Goal: Task Accomplishment & Management: Complete application form

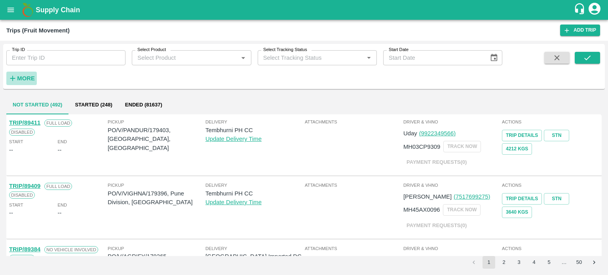
click at [30, 75] on strong "More" at bounding box center [26, 78] width 18 height 6
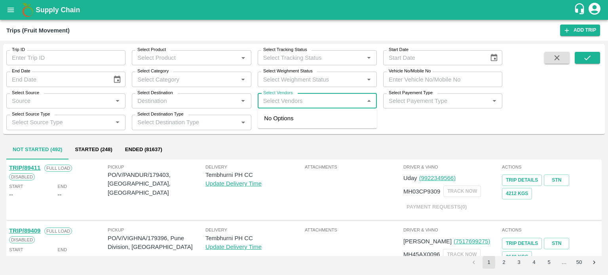
click at [283, 98] on input "Select Vendors" at bounding box center [310, 101] width 101 height 10
type input "akeel"
click at [283, 98] on input "Select Vendors" at bounding box center [310, 101] width 101 height 10
type input "keelay A"
click at [288, 100] on input "Select Vendors" at bounding box center [310, 101] width 101 height 10
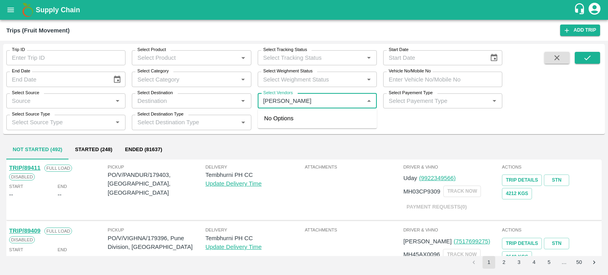
type input "AKEEL A"
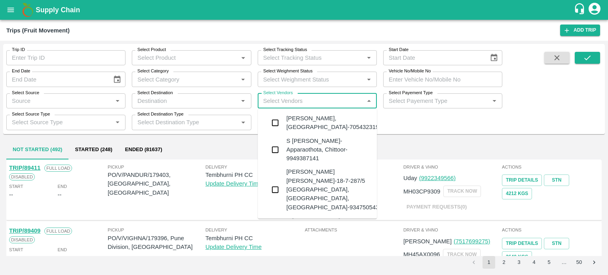
type input "Y"
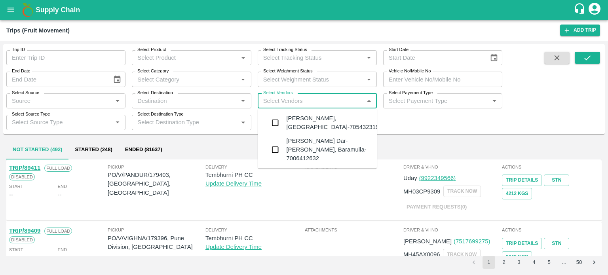
click at [322, 142] on div "Akeel Ayoub Dar-Noor Abad, Baramulla-7006412632" at bounding box center [328, 150] width 84 height 27
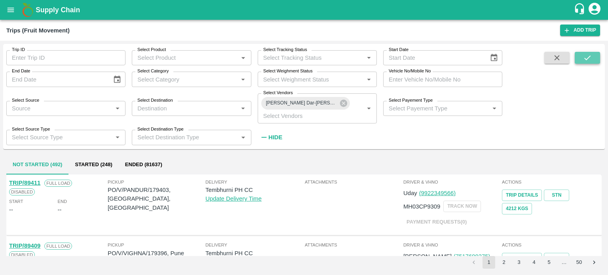
click at [583, 61] on icon "submit" at bounding box center [587, 57] width 9 height 9
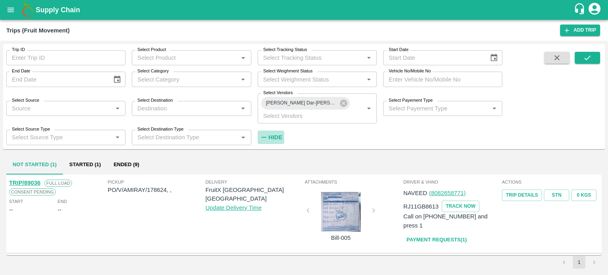
click at [276, 137] on strong "Hide" at bounding box center [275, 137] width 14 height 6
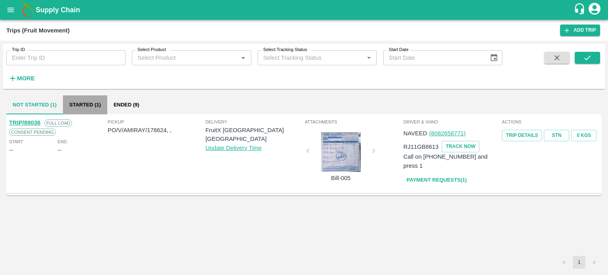
click at [95, 110] on button "Started (1)" at bounding box center [85, 104] width 44 height 19
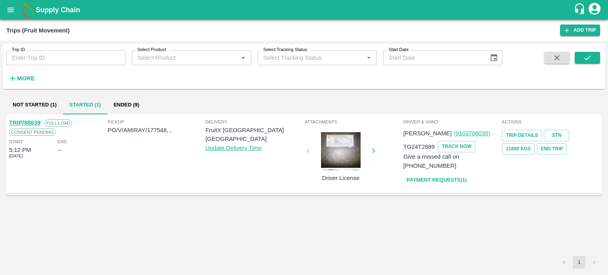
click at [39, 103] on button "Not Started (1)" at bounding box center [34, 104] width 57 height 19
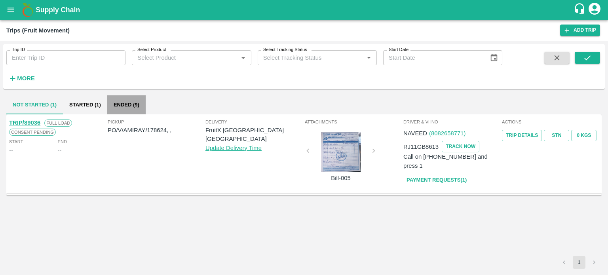
click at [121, 104] on button "Ended (9)" at bounding box center [126, 104] width 38 height 19
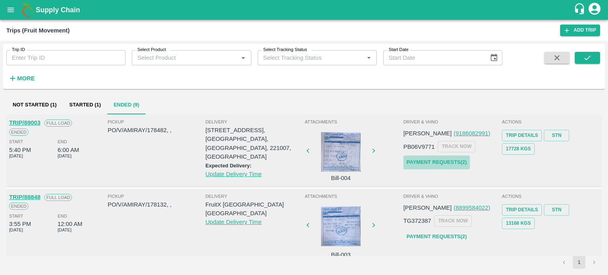
click at [425, 164] on link "Payment Requests( 2 )" at bounding box center [436, 163] width 66 height 14
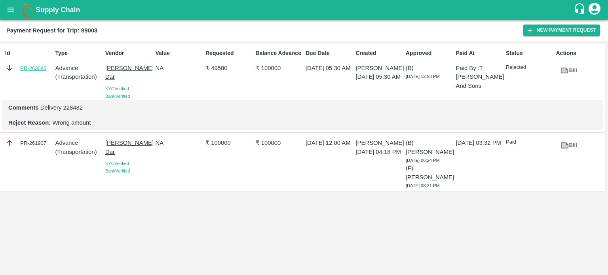
click at [34, 66] on link "PR-263085" at bounding box center [33, 68] width 26 height 8
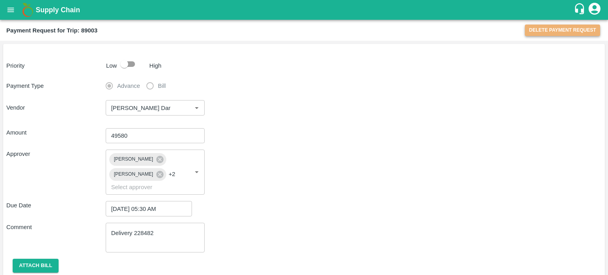
click at [548, 25] on button "Delete Payment Request" at bounding box center [562, 30] width 75 height 11
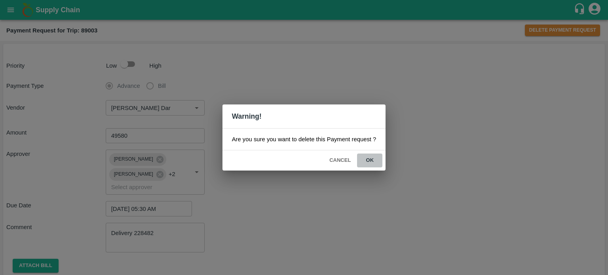
click at [367, 161] on button "ok" at bounding box center [369, 161] width 25 height 14
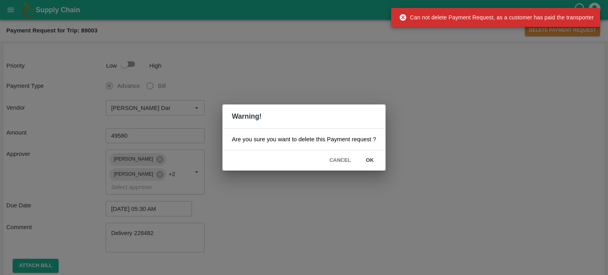
click at [472, 144] on div "Warning! Are you sure you want to delete this Payment request ? Cancel ok" at bounding box center [304, 137] width 608 height 275
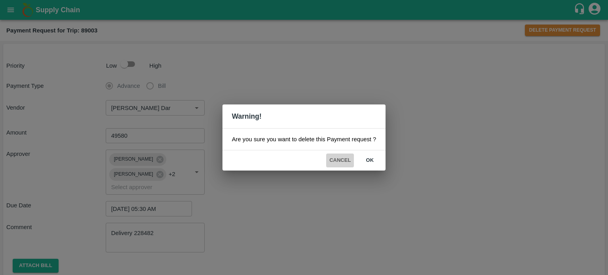
click at [342, 159] on button "Cancel" at bounding box center [340, 161] width 28 height 14
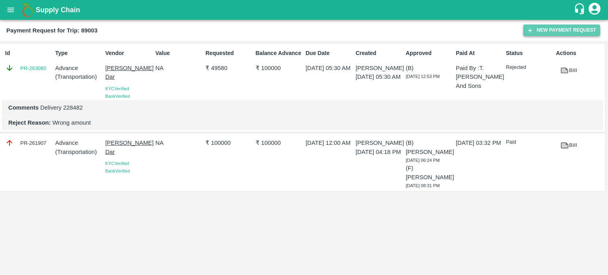
click at [544, 26] on button "New Payment Request" at bounding box center [561, 30] width 77 height 11
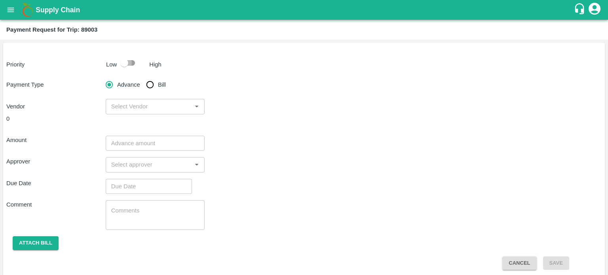
click at [123, 61] on input "checkbox" at bounding box center [124, 62] width 45 height 15
checkbox input "true"
click at [152, 87] on input "Bill" at bounding box center [150, 85] width 16 height 16
radio input "true"
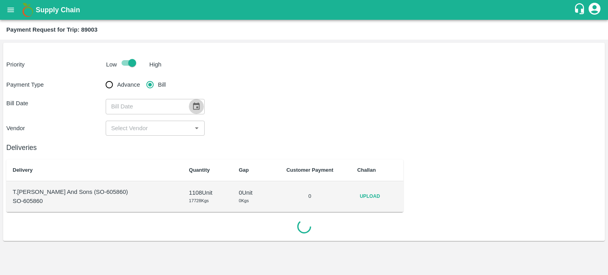
click at [199, 109] on button "Choose date" at bounding box center [196, 106] width 15 height 15
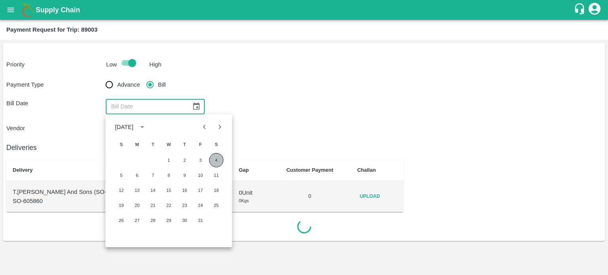
click at [215, 160] on button "4" at bounding box center [216, 160] width 14 height 14
type input "04/10/2025"
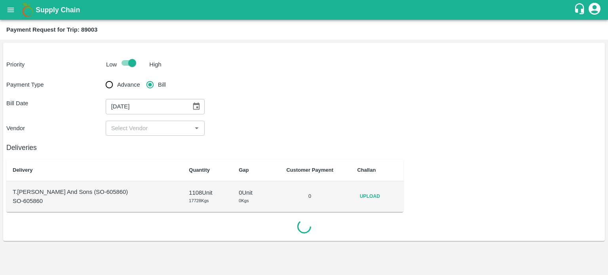
click at [141, 129] on input "input" at bounding box center [149, 128] width 82 height 10
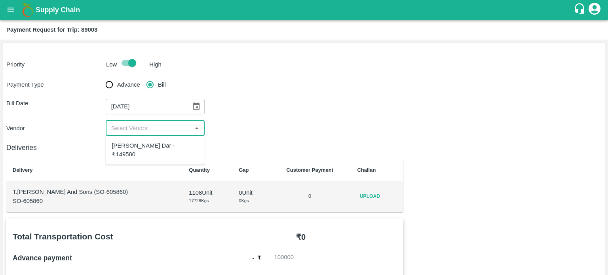
click at [168, 146] on div "Akeel Ayoub Dar - ₹149580" at bounding box center [155, 150] width 87 height 18
type input "Akeel Ayoub Dar - ₹149580"
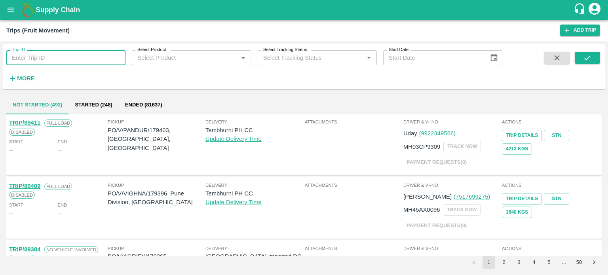
click at [48, 62] on input "Trip ID" at bounding box center [65, 57] width 119 height 15
type input "89003"
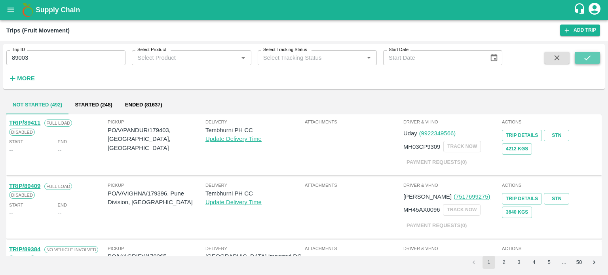
click at [586, 52] on button "submit" at bounding box center [587, 58] width 25 height 12
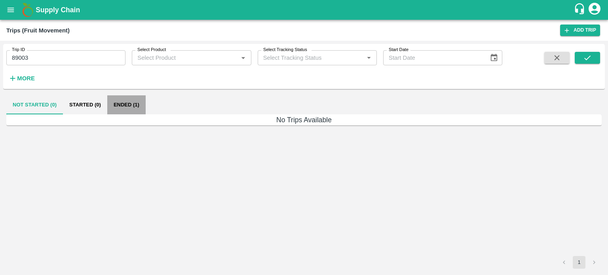
click at [121, 106] on button "Ended (1)" at bounding box center [126, 104] width 38 height 19
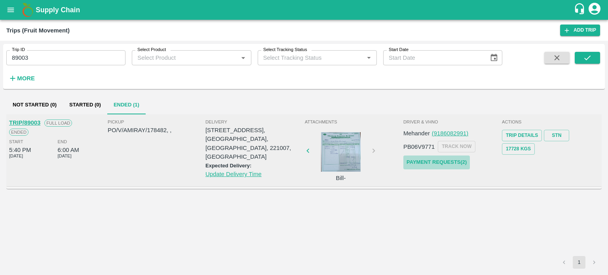
click at [419, 160] on link "Payment Requests( 2 )" at bounding box center [436, 163] width 66 height 14
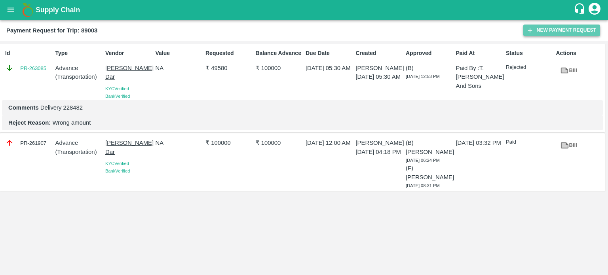
click at [561, 28] on button "New Payment Request" at bounding box center [561, 30] width 77 height 11
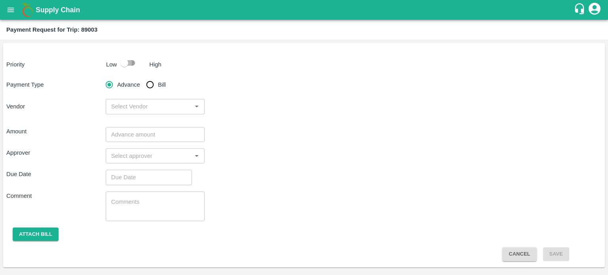
click at [127, 63] on input "checkbox" at bounding box center [124, 62] width 45 height 15
checkbox input "true"
click at [144, 80] on input "Bill" at bounding box center [150, 85] width 16 height 16
radio input "true"
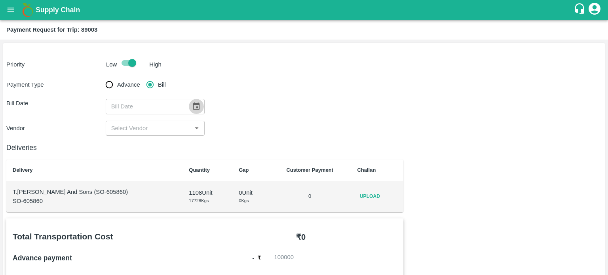
click at [192, 106] on icon "Choose date" at bounding box center [196, 106] width 9 height 9
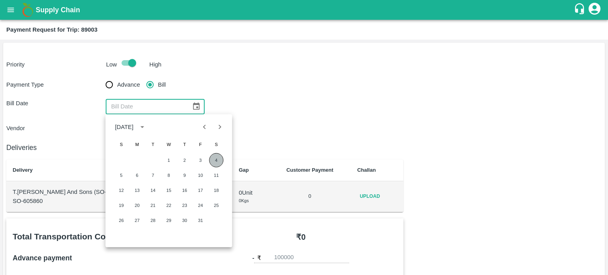
click at [213, 159] on button "4" at bounding box center [216, 160] width 14 height 14
type input "04/10/2025"
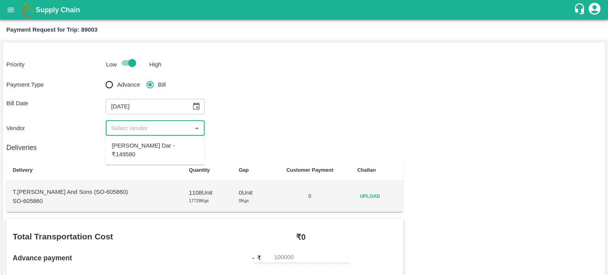
click at [123, 128] on input "input" at bounding box center [149, 128] width 82 height 10
click at [149, 148] on div "Akeel Ayoub Dar - ₹149580" at bounding box center [155, 150] width 86 height 18
type input "Akeel Ayoub Dar - ₹149580"
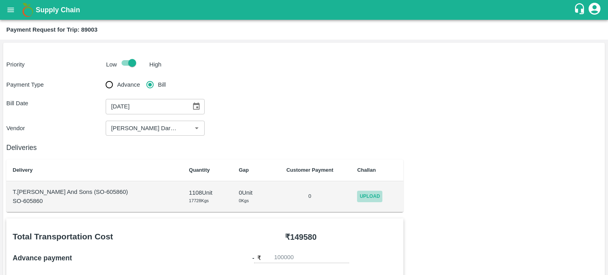
click at [367, 199] on span "Upload" at bounding box center [369, 196] width 25 height 11
click at [0, 0] on input "Upload" at bounding box center [0, 0] width 0 height 0
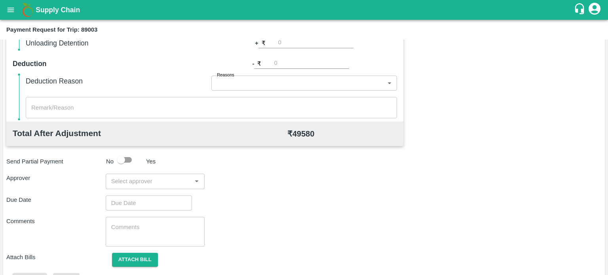
scroll to position [315, 0]
click at [152, 186] on div "​" at bounding box center [155, 180] width 99 height 15
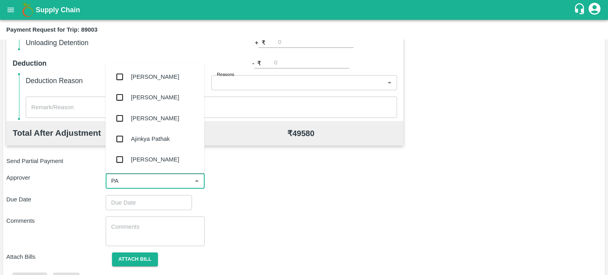
type input "PAL"
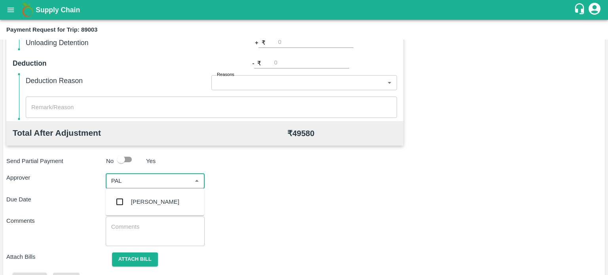
click at [142, 203] on div "Palwinder Singh" at bounding box center [155, 201] width 48 height 9
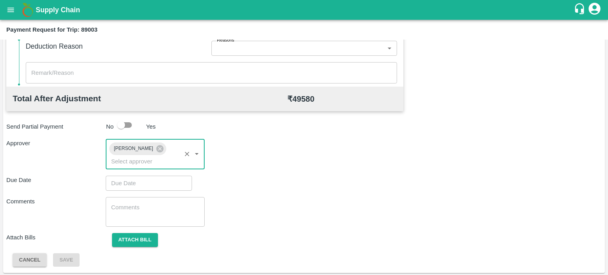
scroll to position [350, 0]
type input "DD/MM/YYYY hh:mm aa"
click at [141, 185] on input "DD/MM/YYYY hh:mm aa" at bounding box center [146, 182] width 81 height 15
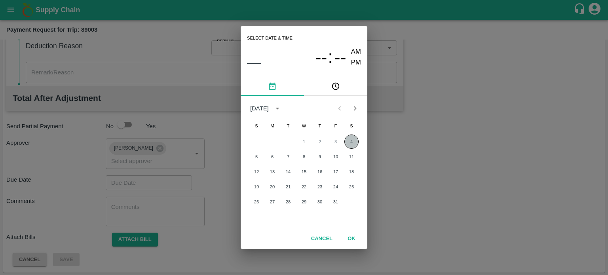
click at [349, 141] on button "4" at bounding box center [351, 142] width 14 height 14
type input "04/10/2025 12:00 AM"
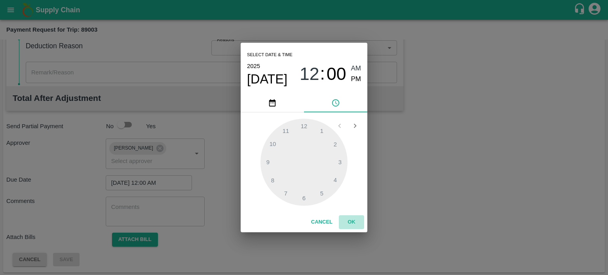
click at [350, 223] on button "OK" at bounding box center [351, 222] width 25 height 14
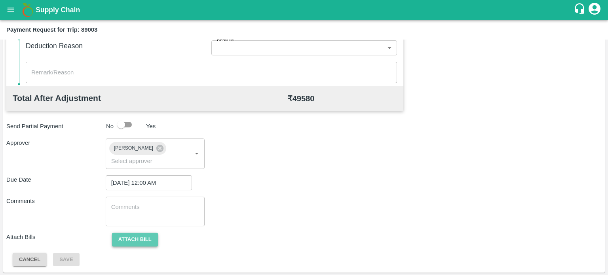
click at [128, 237] on button "Attach bill" at bounding box center [135, 240] width 46 height 14
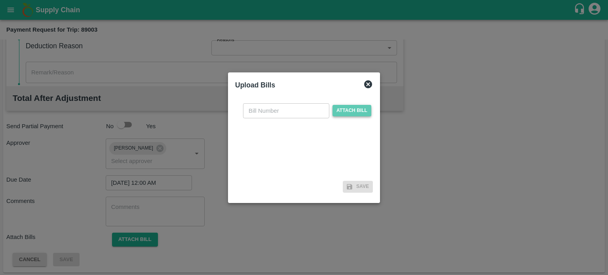
click at [353, 111] on span "Attach bill" at bounding box center [351, 110] width 39 height 11
click at [0, 0] on input "Attach bill" at bounding box center [0, 0] width 0 height 0
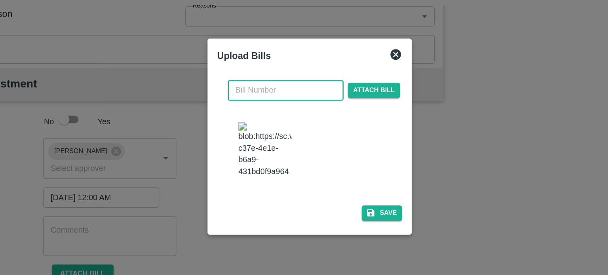
click at [286, 101] on input "text" at bounding box center [286, 102] width 86 height 15
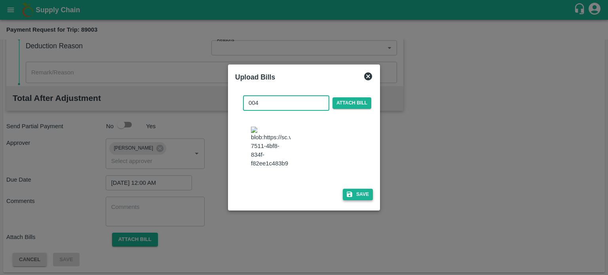
type input "004"
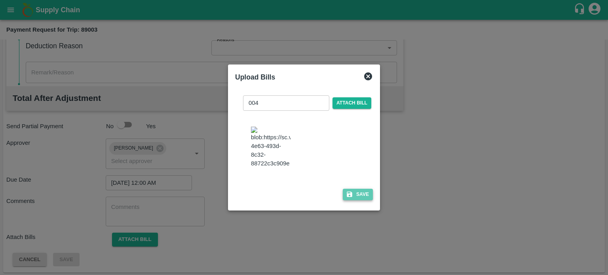
click at [359, 194] on button "Save" at bounding box center [358, 194] width 30 height 11
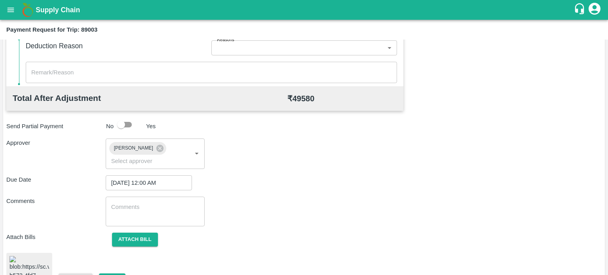
scroll to position [397, 0]
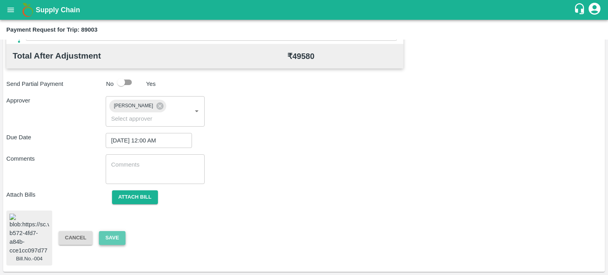
click at [120, 235] on button "Save" at bounding box center [112, 238] width 26 height 14
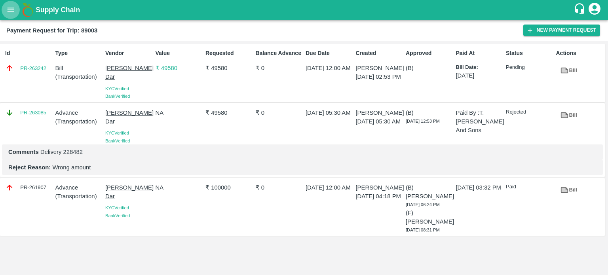
click at [13, 10] on icon "open drawer" at bounding box center [10, 10] width 9 height 9
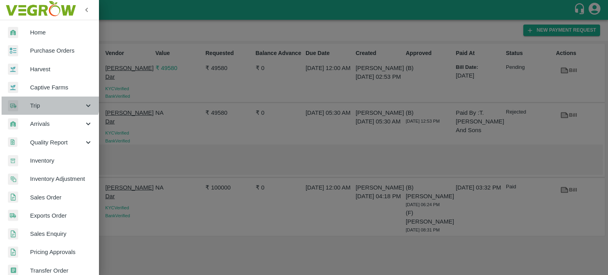
click at [41, 98] on div "Trip" at bounding box center [49, 106] width 99 height 18
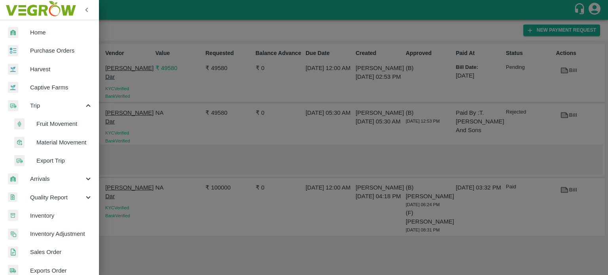
click at [51, 125] on span "Fruit Movement" at bounding box center [64, 124] width 56 height 9
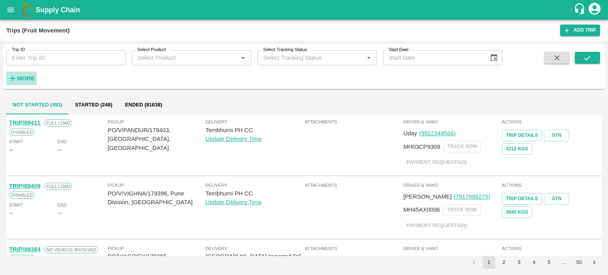
click at [28, 82] on strong "More" at bounding box center [26, 78] width 18 height 6
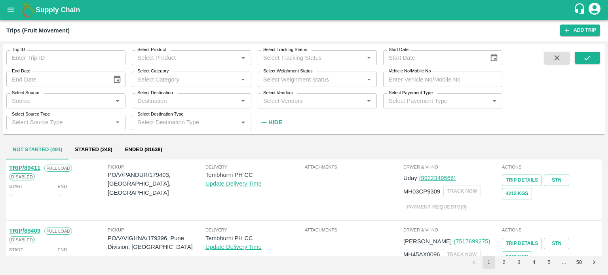
click at [286, 101] on input "Select Vendors" at bounding box center [310, 101] width 101 height 10
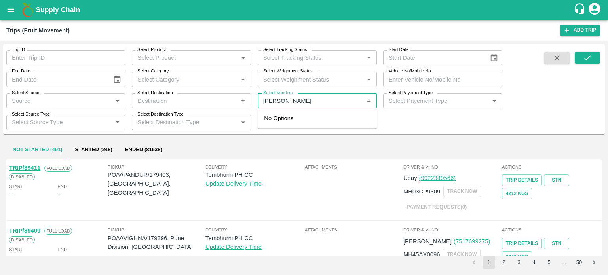
type input "AKEEL A"
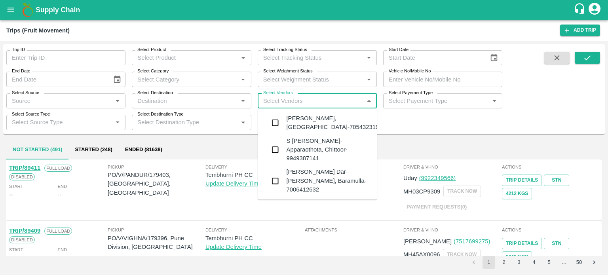
type input "Y"
click at [294, 146] on div "[PERSON_NAME] Dar-[PERSON_NAME], Baramulla-7006412632" at bounding box center [328, 150] width 84 height 27
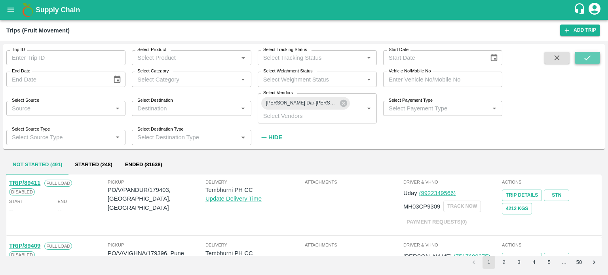
click at [587, 58] on icon "submit" at bounding box center [587, 57] width 9 height 9
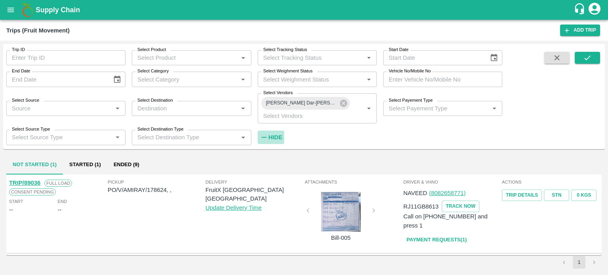
click at [281, 139] on strong "Hide" at bounding box center [275, 137] width 14 height 6
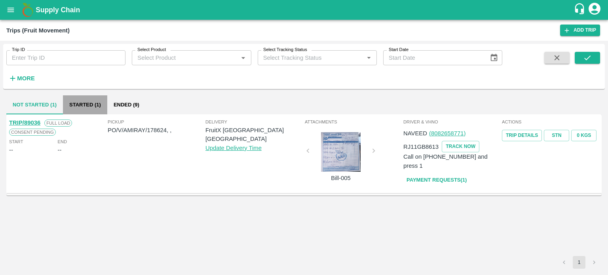
click at [78, 104] on button "Started (1)" at bounding box center [85, 104] width 44 height 19
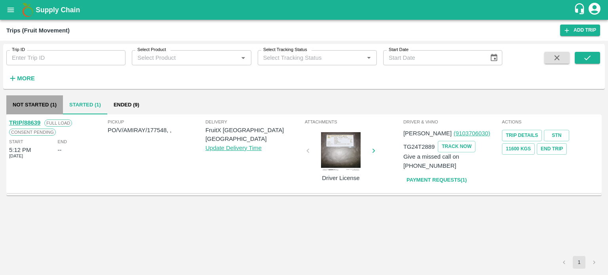
click at [40, 113] on button "Not Started (1)" at bounding box center [34, 104] width 57 height 19
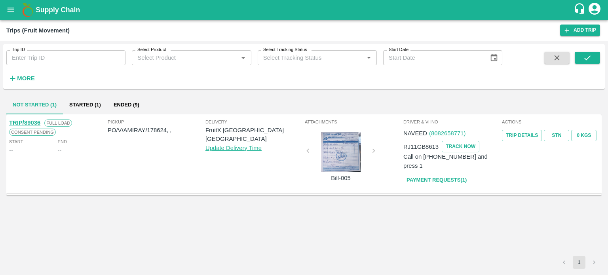
click at [338, 161] on div at bounding box center [340, 152] width 59 height 40
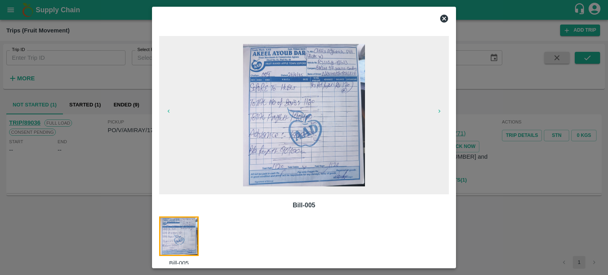
click at [87, 157] on div at bounding box center [304, 137] width 608 height 275
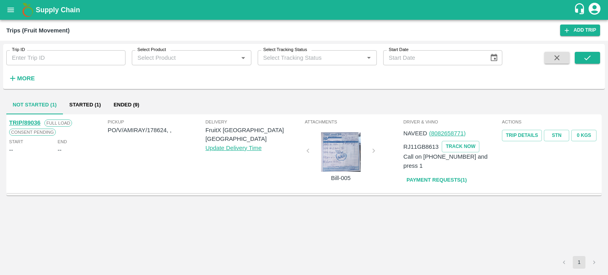
click at [119, 107] on button "Ended (9)" at bounding box center [126, 104] width 38 height 19
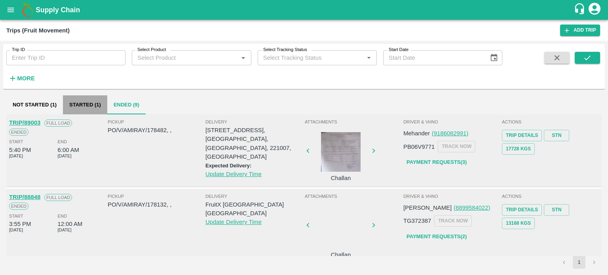
click at [87, 102] on button "Started (1)" at bounding box center [85, 104] width 44 height 19
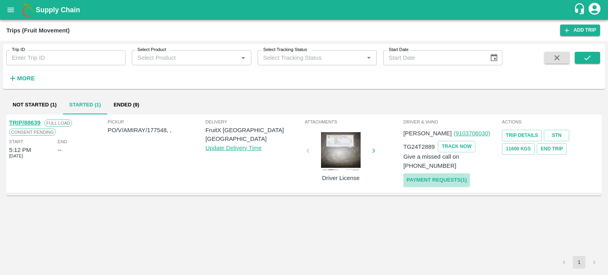
click at [440, 173] on link "Payment Requests( 1 )" at bounding box center [436, 180] width 66 height 14
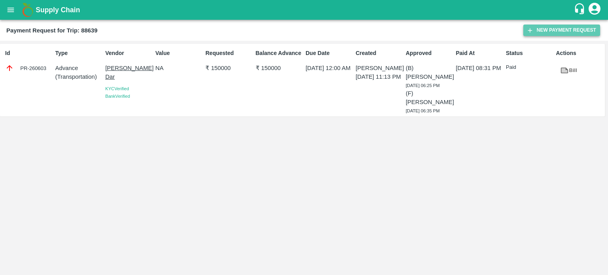
click at [562, 26] on button "New Payment Request" at bounding box center [561, 30] width 77 height 11
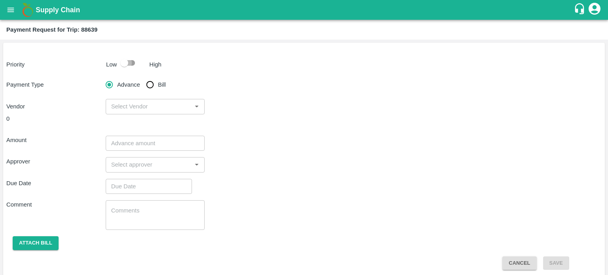
click at [129, 61] on input "checkbox" at bounding box center [124, 62] width 45 height 15
checkbox input "true"
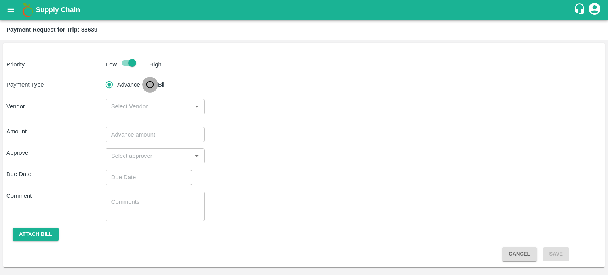
click at [147, 82] on input "Bill" at bounding box center [150, 85] width 16 height 16
radio input "true"
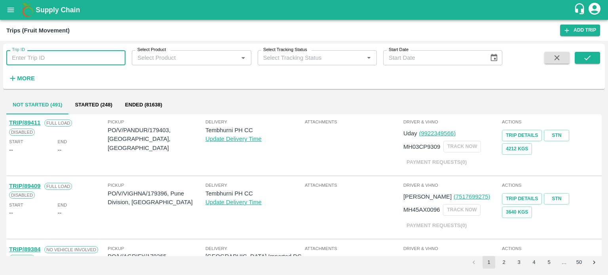
click at [60, 61] on input "Trip ID" at bounding box center [65, 57] width 119 height 15
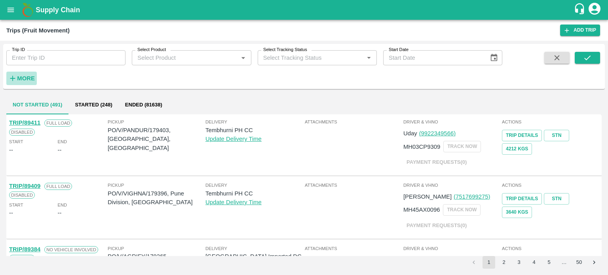
click at [29, 72] on button "More" at bounding box center [21, 78] width 30 height 13
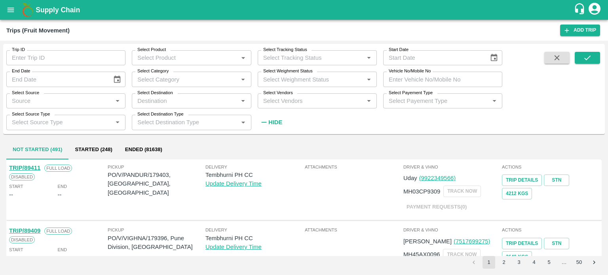
click at [274, 106] on div "Select Vendors   *" at bounding box center [317, 100] width 119 height 15
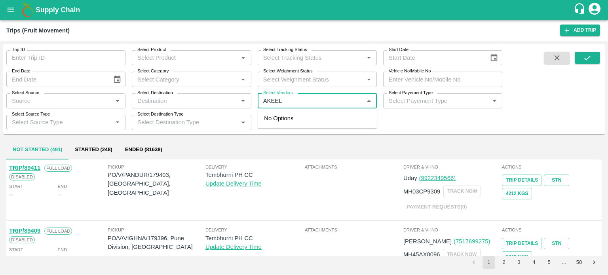
type input "AKEEL"
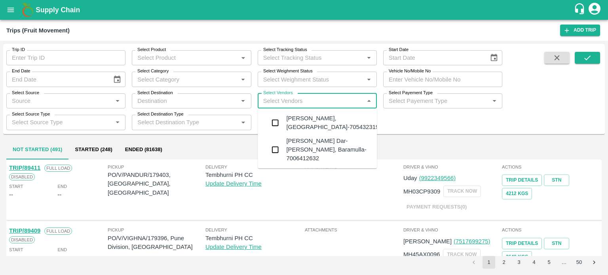
click at [311, 140] on div "[PERSON_NAME] Dar-[PERSON_NAME], Baramulla-7006412632" at bounding box center [328, 150] width 84 height 27
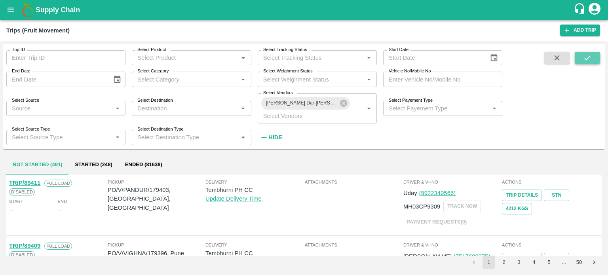
click at [586, 58] on icon "submit" at bounding box center [587, 57] width 9 height 9
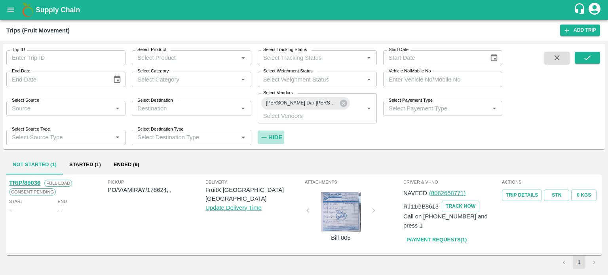
click at [278, 135] on strong "Hide" at bounding box center [275, 137] width 14 height 6
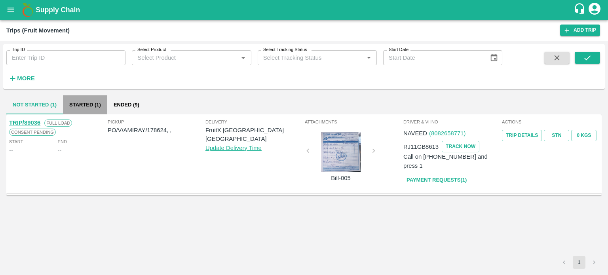
click at [86, 106] on button "Started (1)" at bounding box center [85, 104] width 44 height 19
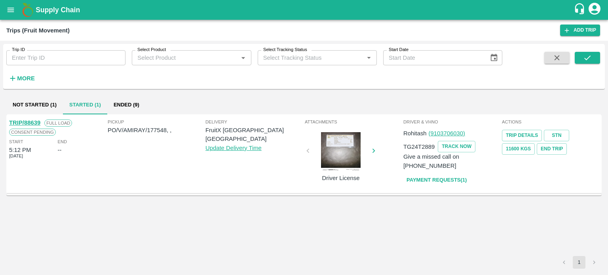
click at [345, 151] on div at bounding box center [340, 152] width 59 height 40
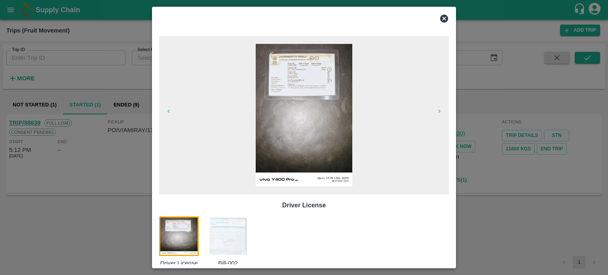
click at [231, 234] on img at bounding box center [228, 236] width 40 height 40
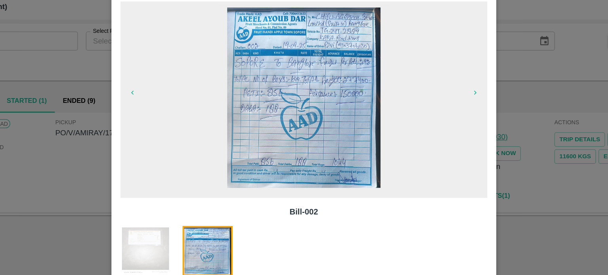
click at [109, 157] on div at bounding box center [304, 137] width 608 height 275
